Goal: Task Accomplishment & Management: Manage account settings

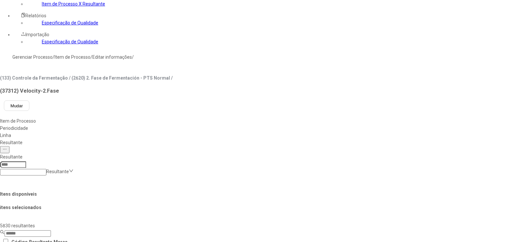
scroll to position [40, 0]
type input "*"
click at [51, 231] on input at bounding box center [28, 234] width 46 height 7
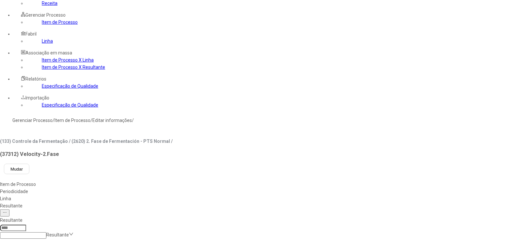
scroll to position [0, 0]
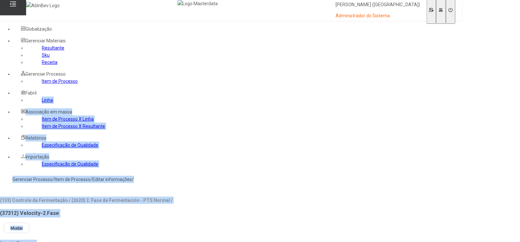
drag, startPoint x: 105, startPoint y: 151, endPoint x: 88, endPoint y: 144, distance: 18.2
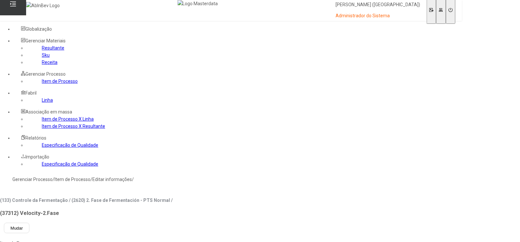
drag, startPoint x: 145, startPoint y: 156, endPoint x: 74, endPoint y: 133, distance: 74.9
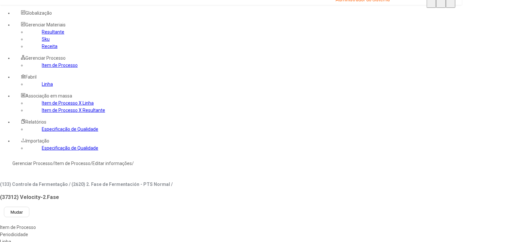
scroll to position [40, 0]
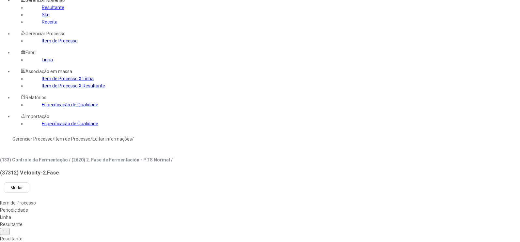
drag, startPoint x: 140, startPoint y: 115, endPoint x: 96, endPoint y: 113, distance: 44.1
type input "*"
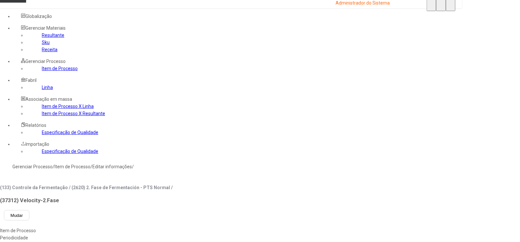
scroll to position [0, 0]
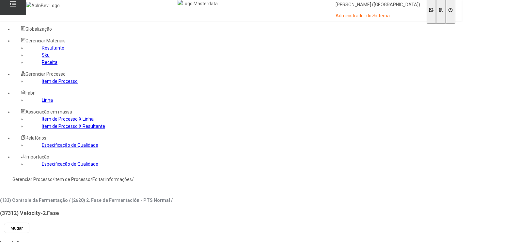
type input "******"
click at [42, 84] on link "Item de Processo" at bounding box center [60, 81] width 36 height 5
